Goal: Book appointment/travel/reservation

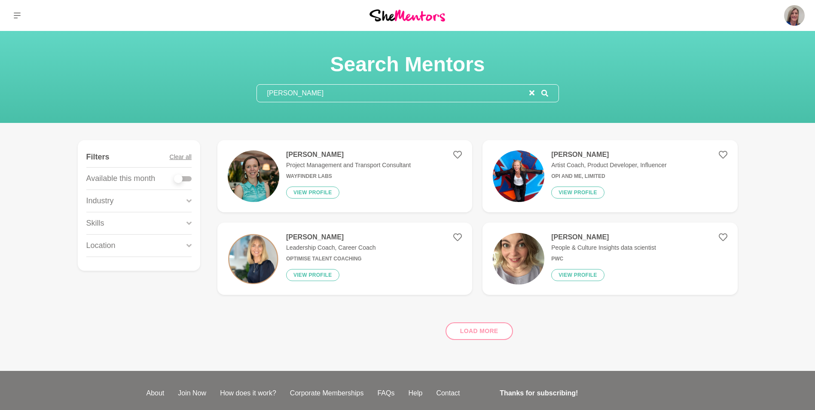
click at [532, 92] on icon "reset" at bounding box center [532, 92] width 5 height 5
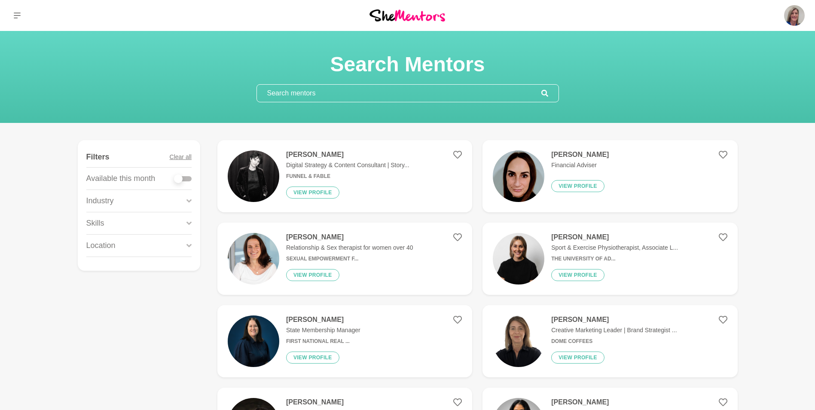
click at [320, 92] on input "text" at bounding box center [399, 93] width 285 height 17
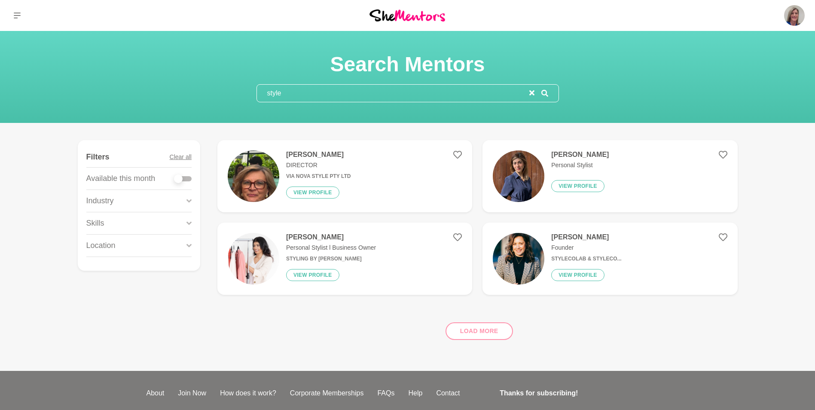
type input "style"
click at [577, 183] on button "View profile" at bounding box center [578, 186] width 53 height 12
click at [580, 271] on button "View profile" at bounding box center [578, 275] width 53 height 12
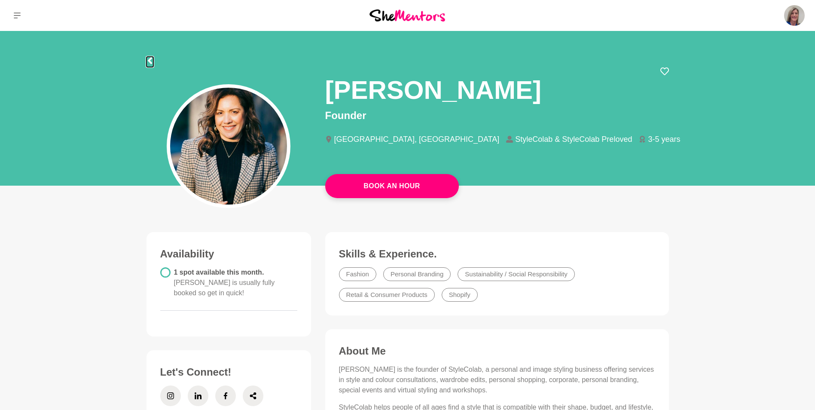
click at [151, 60] on icon at bounding box center [150, 60] width 7 height 7
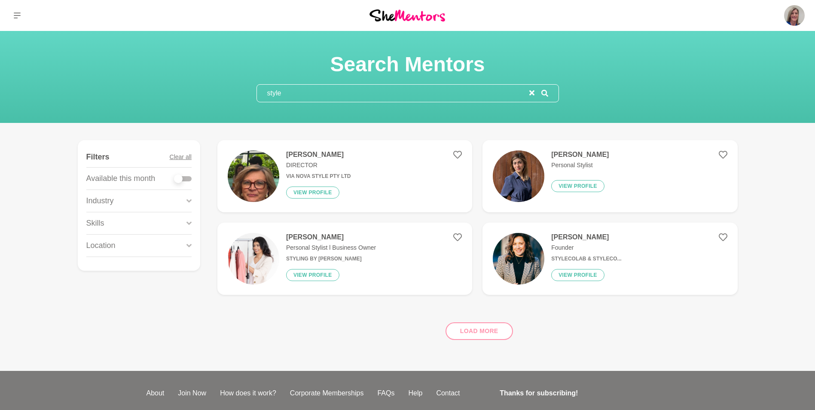
click at [310, 237] on h4 "[PERSON_NAME]" at bounding box center [331, 237] width 90 height 9
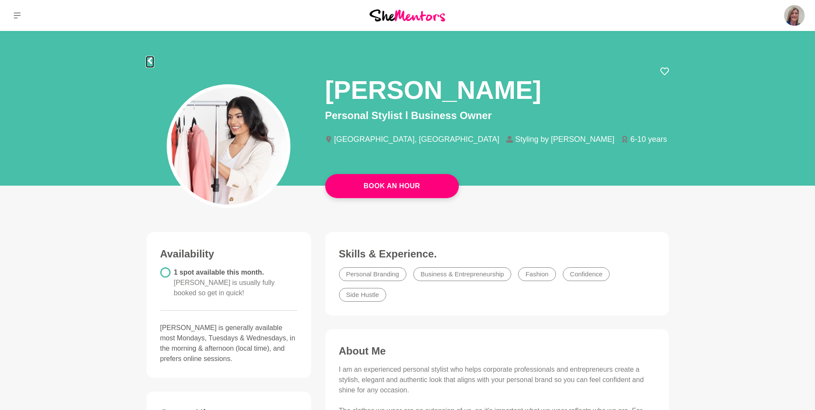
click at [151, 62] on icon at bounding box center [150, 60] width 7 height 7
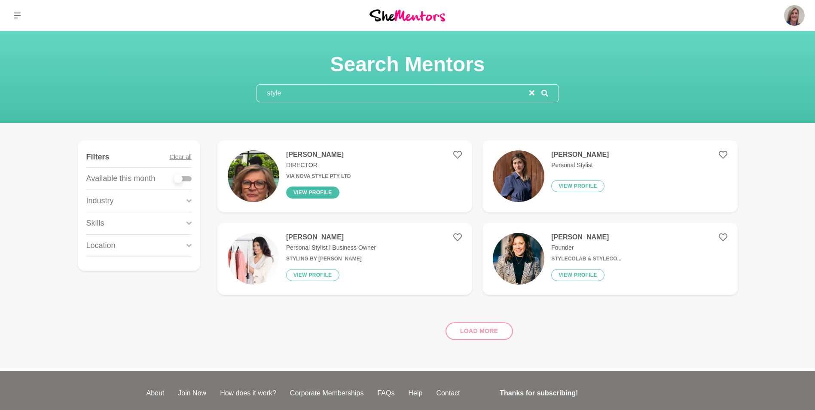
click at [319, 191] on button "View profile" at bounding box center [312, 193] width 53 height 12
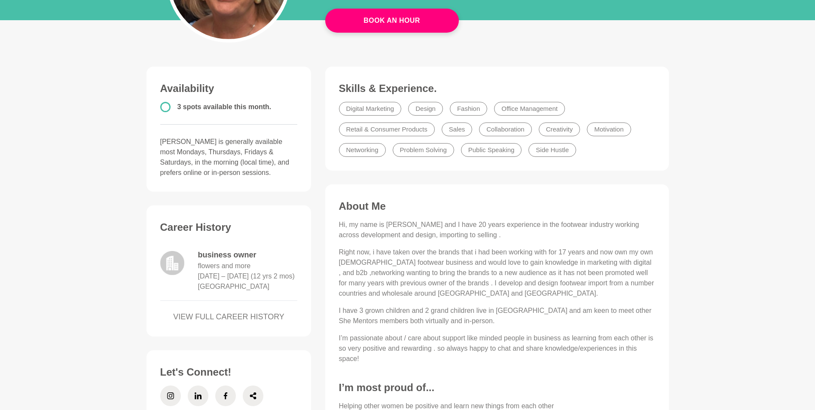
scroll to position [172, 0]
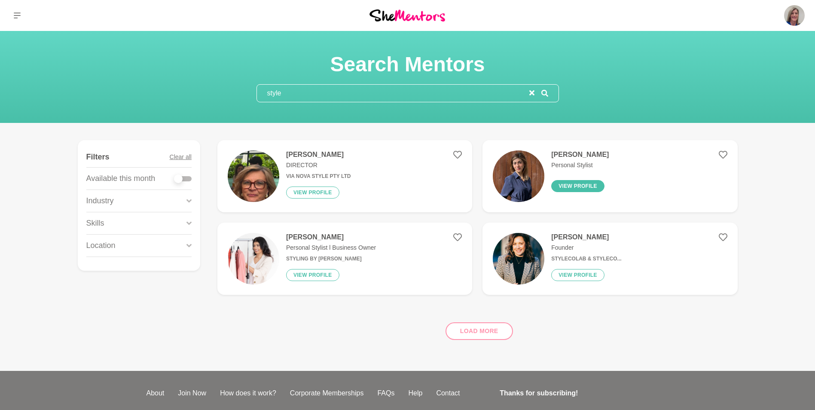
click at [586, 184] on button "View profile" at bounding box center [578, 186] width 53 height 12
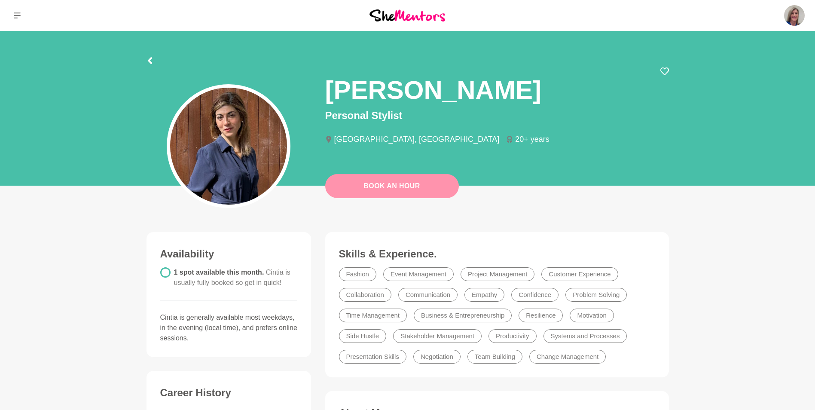
click at [398, 187] on link "Book An Hour" at bounding box center [392, 186] width 134 height 24
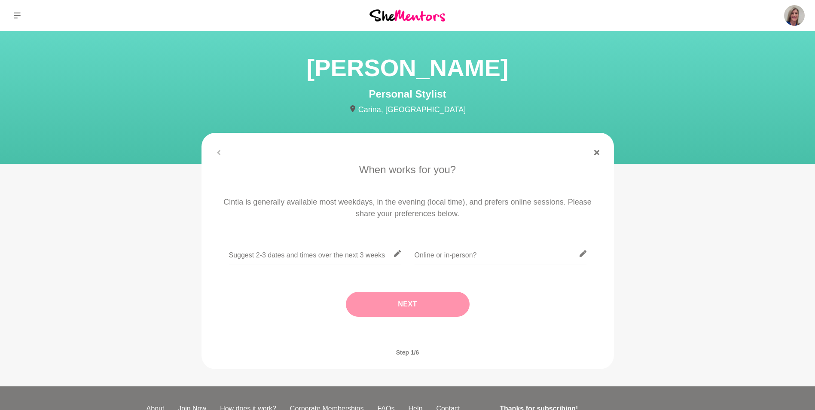
click at [399, 254] on icon at bounding box center [397, 253] width 7 height 7
click at [342, 257] on input "text" at bounding box center [315, 253] width 172 height 21
click at [257, 257] on input "text" at bounding box center [315, 253] width 172 height 21
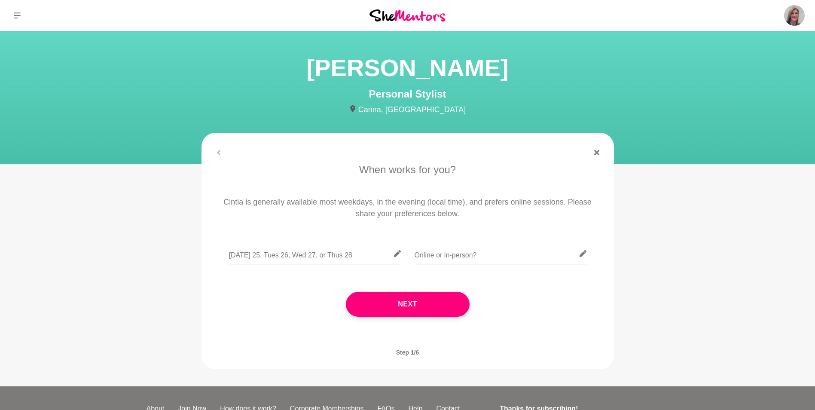
type input "[DATE] 25, Tues 26, Wed 27, or Thus 28"
click at [439, 255] on input "text" at bounding box center [501, 253] width 172 height 21
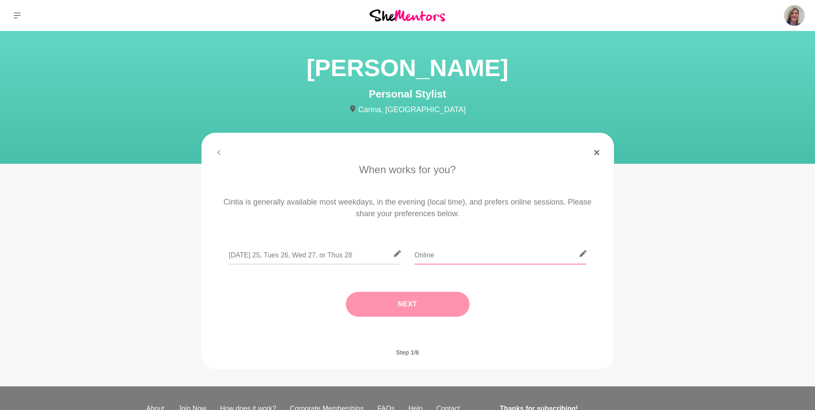
type input "Online"
click at [420, 301] on button "Next" at bounding box center [408, 304] width 124 height 25
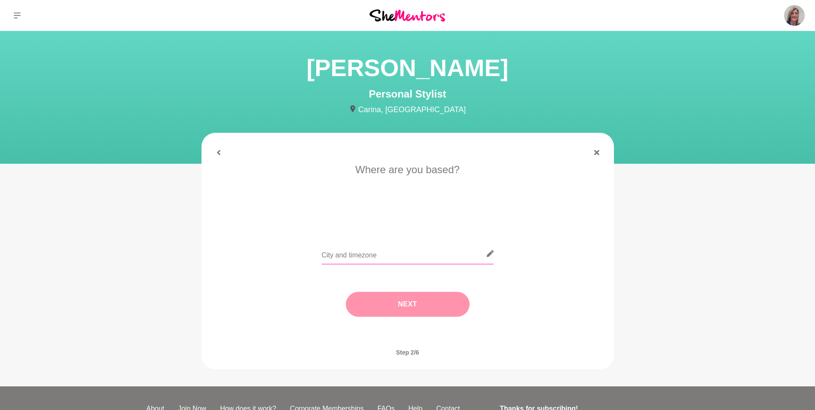
click at [340, 259] on input "text" at bounding box center [408, 253] width 172 height 21
type input "[GEOGRAPHIC_DATA]"
click at [405, 300] on button "Next" at bounding box center [408, 304] width 124 height 25
click at [448, 217] on li "I need tips" at bounding box center [442, 218] width 44 height 14
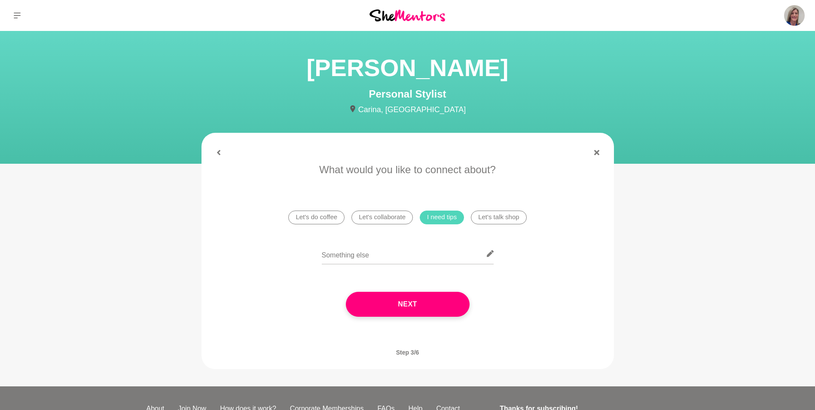
click at [411, 307] on button "Next" at bounding box center [408, 304] width 124 height 25
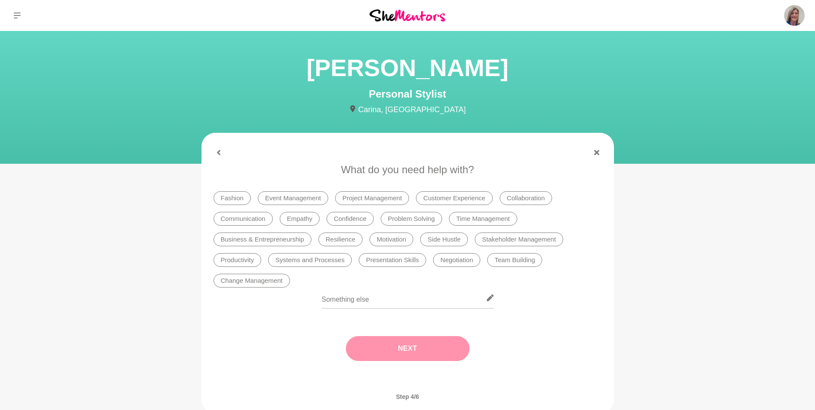
click at [240, 198] on li "Fashion" at bounding box center [232, 198] width 37 height 14
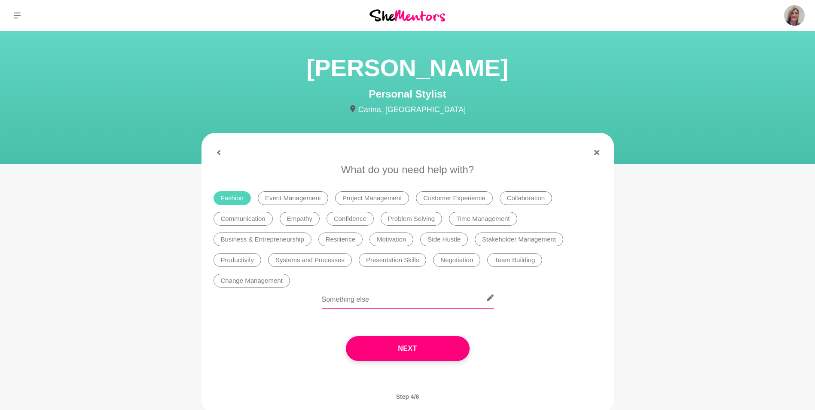
click at [346, 303] on input "text" at bounding box center [408, 298] width 172 height 21
type input "Specifically good shops/online sites to buy fashionable clothes"
drag, startPoint x: 533, startPoint y: 327, endPoint x: 524, endPoint y: 334, distance: 11.6
click at [534, 327] on div "Next" at bounding box center [408, 348] width 389 height 59
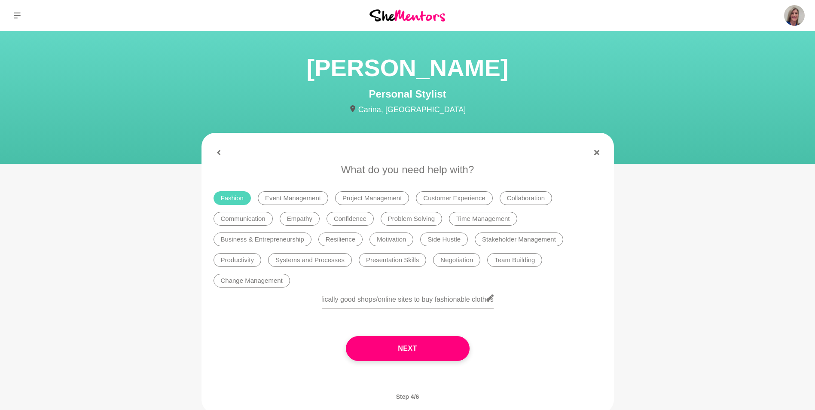
scroll to position [0, 0]
click at [430, 345] on button "Next" at bounding box center [408, 348] width 124 height 25
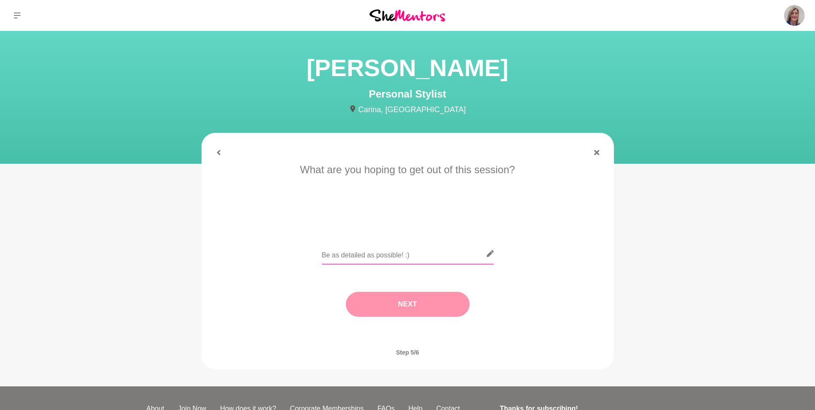
click at [343, 253] on input "text" at bounding box center [408, 253] width 172 height 21
click at [219, 151] on icon at bounding box center [218, 152] width 3 height 5
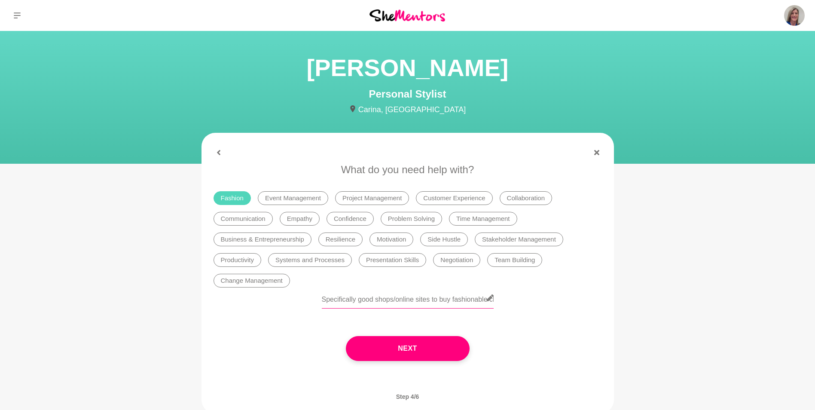
scroll to position [0, 20]
drag, startPoint x: 322, startPoint y: 297, endPoint x: 555, endPoint y: 306, distance: 233.2
click at [555, 306] on div "Specifically good shops/online sites to buy fashionable clothes" at bounding box center [408, 303] width 389 height 31
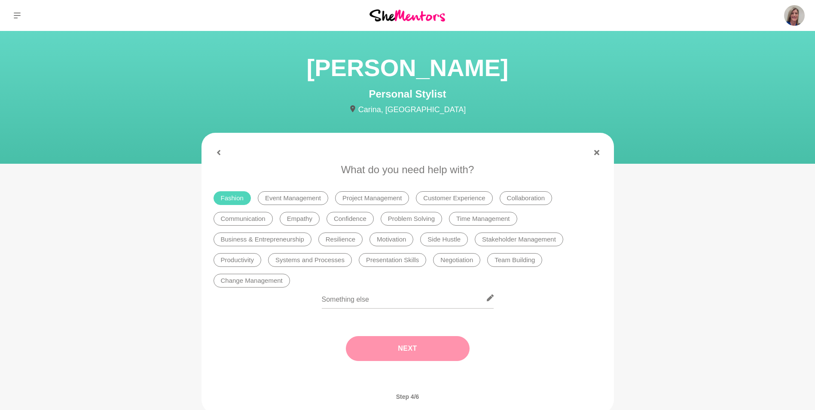
click at [398, 344] on button "Next" at bounding box center [408, 348] width 124 height 25
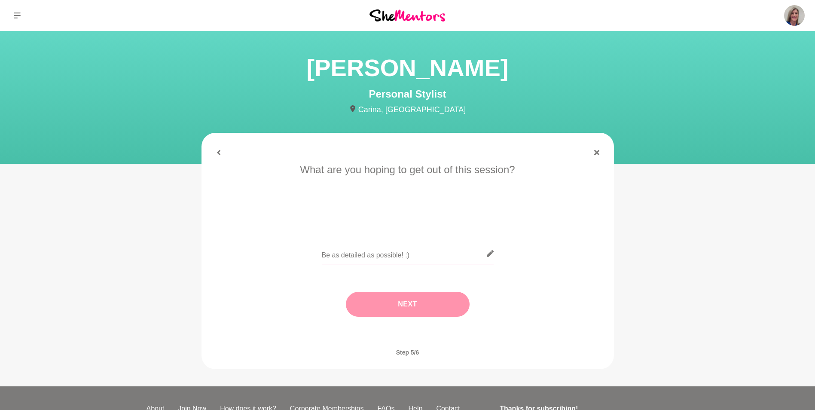
click at [358, 253] on input "text" at bounding box center [408, 253] width 172 height 21
paste input "Specifically good shops/online sites to buy fashionable clothes"
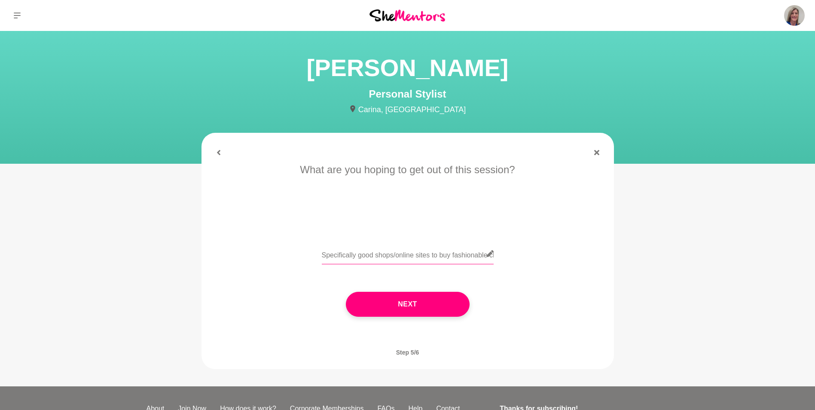
scroll to position [0, 20]
click at [357, 258] on input "Specifically good shops/online sites to buy fashionable clothes" at bounding box center [408, 253] width 172 height 21
drag, startPoint x: 356, startPoint y: 257, endPoint x: 305, endPoint y: 254, distance: 51.2
click at [305, 254] on div "Specifically good shops/online sites to buy fashionable clothes" at bounding box center [408, 258] width 389 height 31
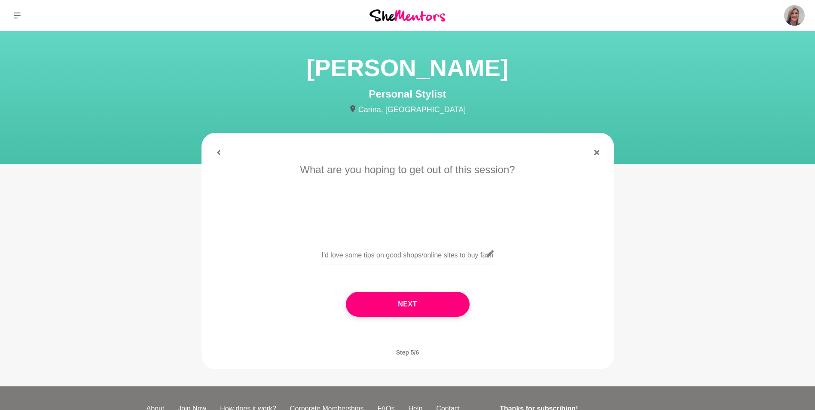
click at [444, 257] on input "I'd love some tips on good shops/online sites to buy fashionable clothes" at bounding box center [408, 253] width 172 height 21
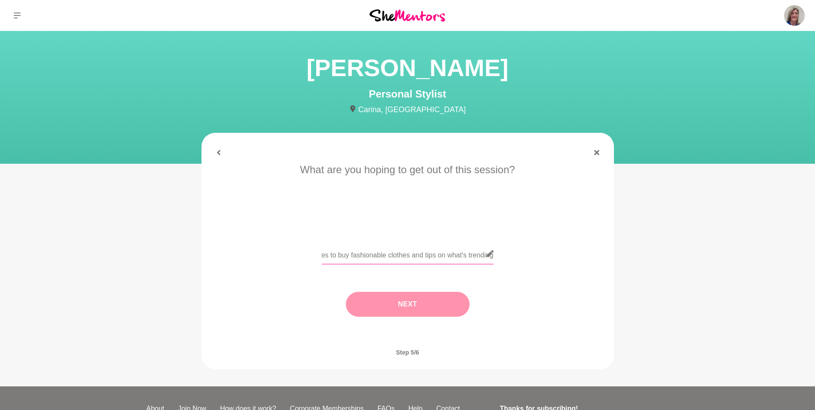
type input "I'd love some tips on good shops/online sites to buy fashionable clothes and ti…"
click at [408, 305] on button "Next" at bounding box center [408, 304] width 124 height 25
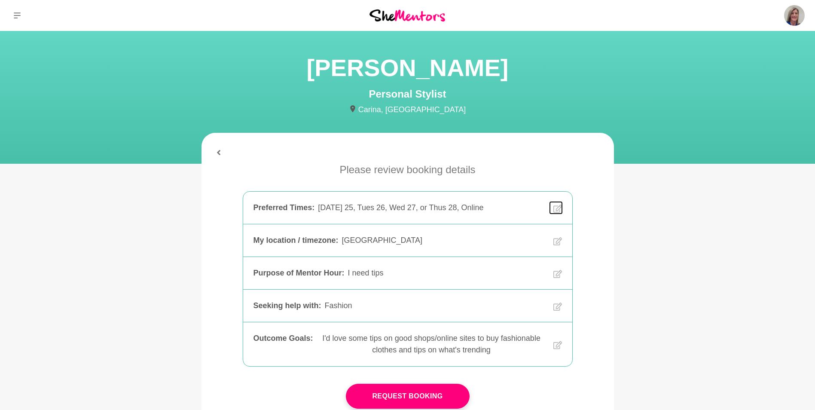
click at [559, 207] on icon at bounding box center [557, 209] width 9 height 8
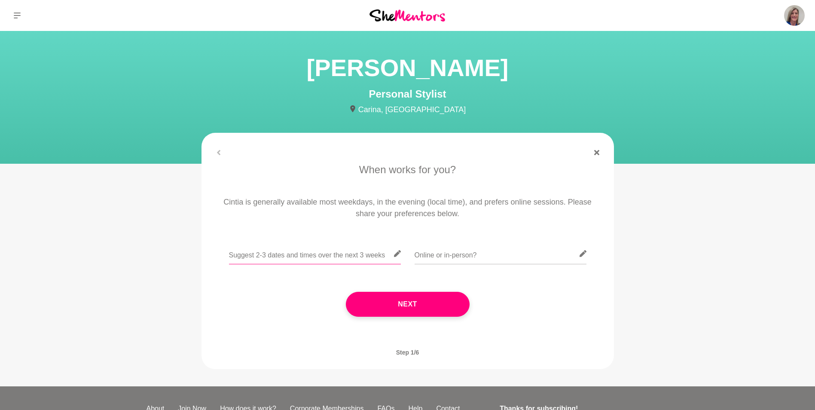
click at [270, 258] on input "text" at bounding box center [315, 253] width 172 height 21
click at [229, 255] on input "text" at bounding box center [315, 253] width 172 height 21
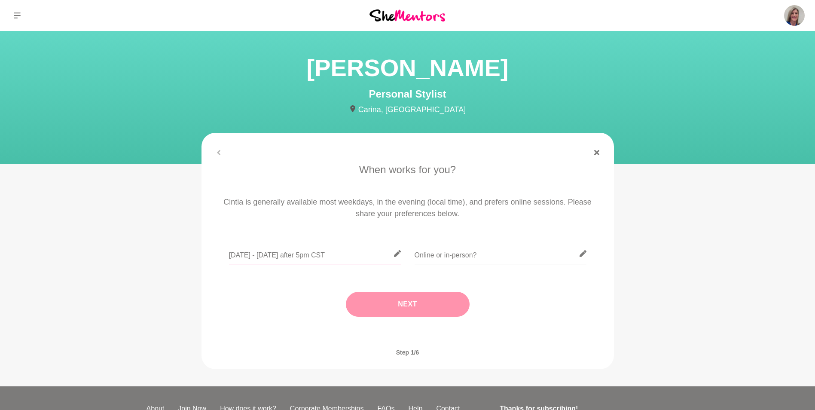
type input "[DATE] - [DATE] after 5pm CST"
click at [420, 308] on button "Next" at bounding box center [408, 304] width 124 height 25
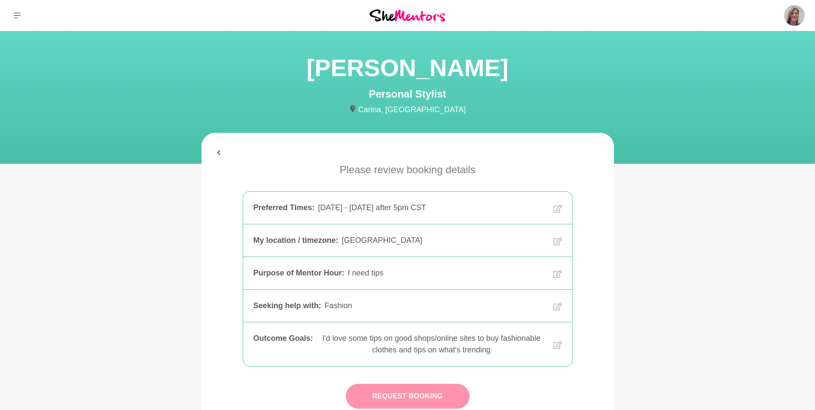
click at [416, 394] on button "Request Booking" at bounding box center [408, 396] width 124 height 25
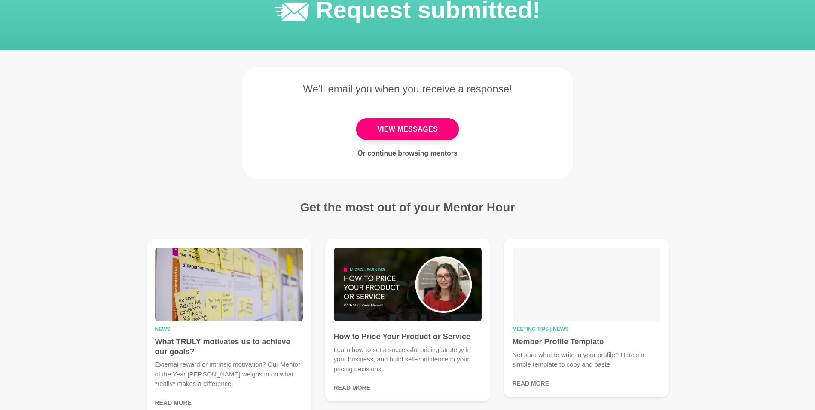
scroll to position [43, 0]
